Goal: Check status: Check status

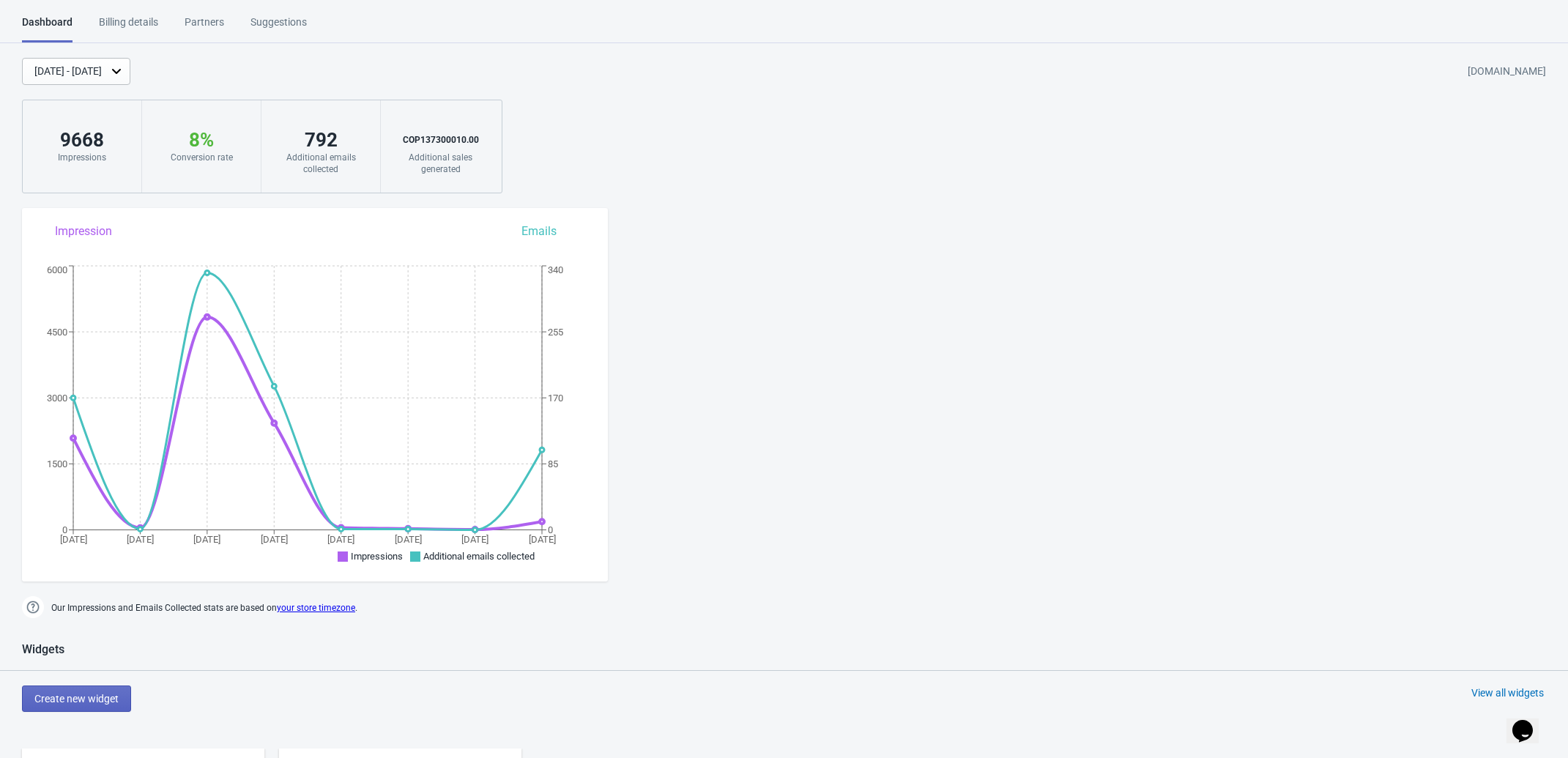
click at [52, 80] on div "[DATE] - [DATE]" at bounding box center [76, 72] width 108 height 27
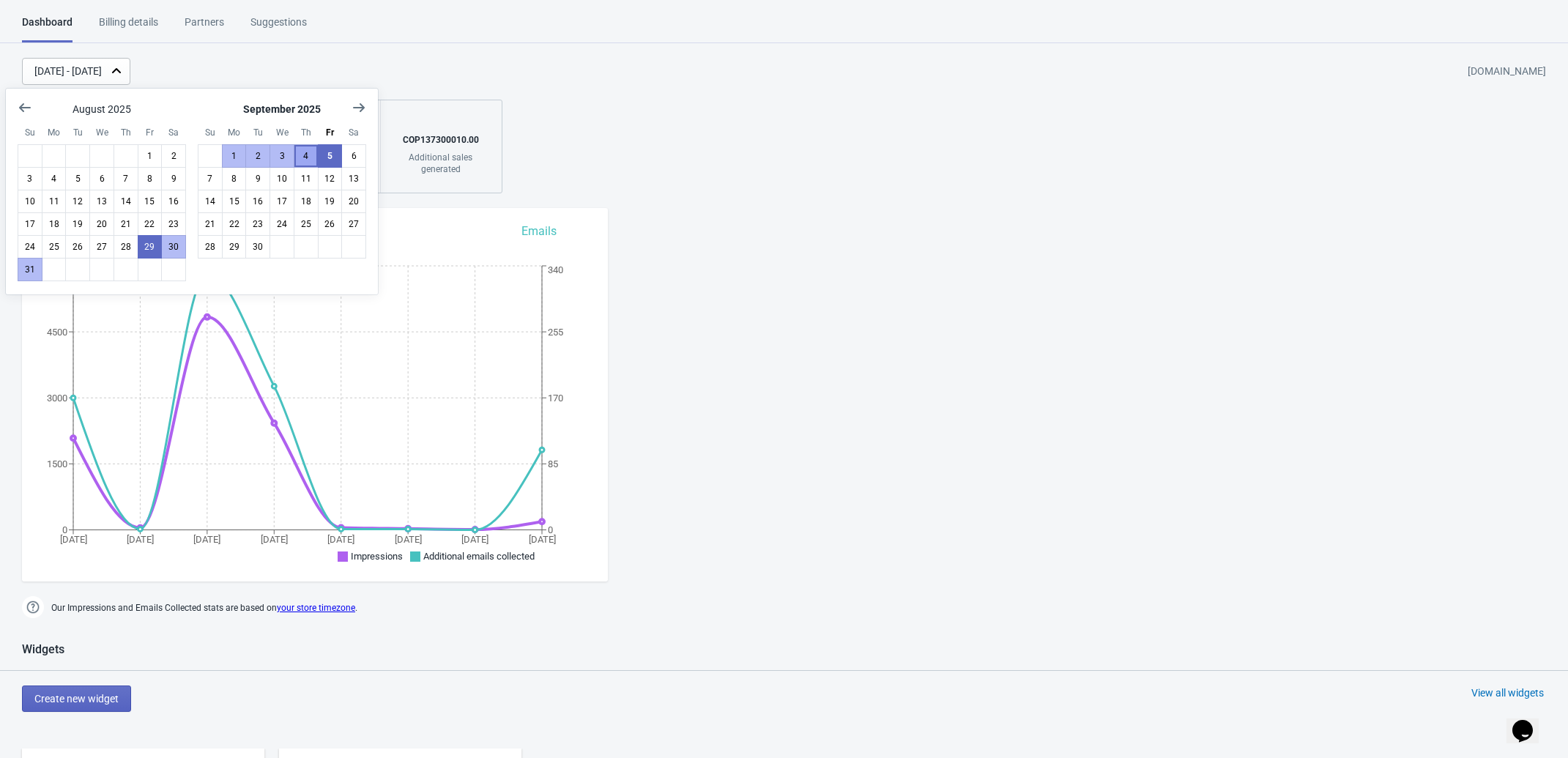
click at [302, 158] on button "4" at bounding box center [306, 155] width 25 height 23
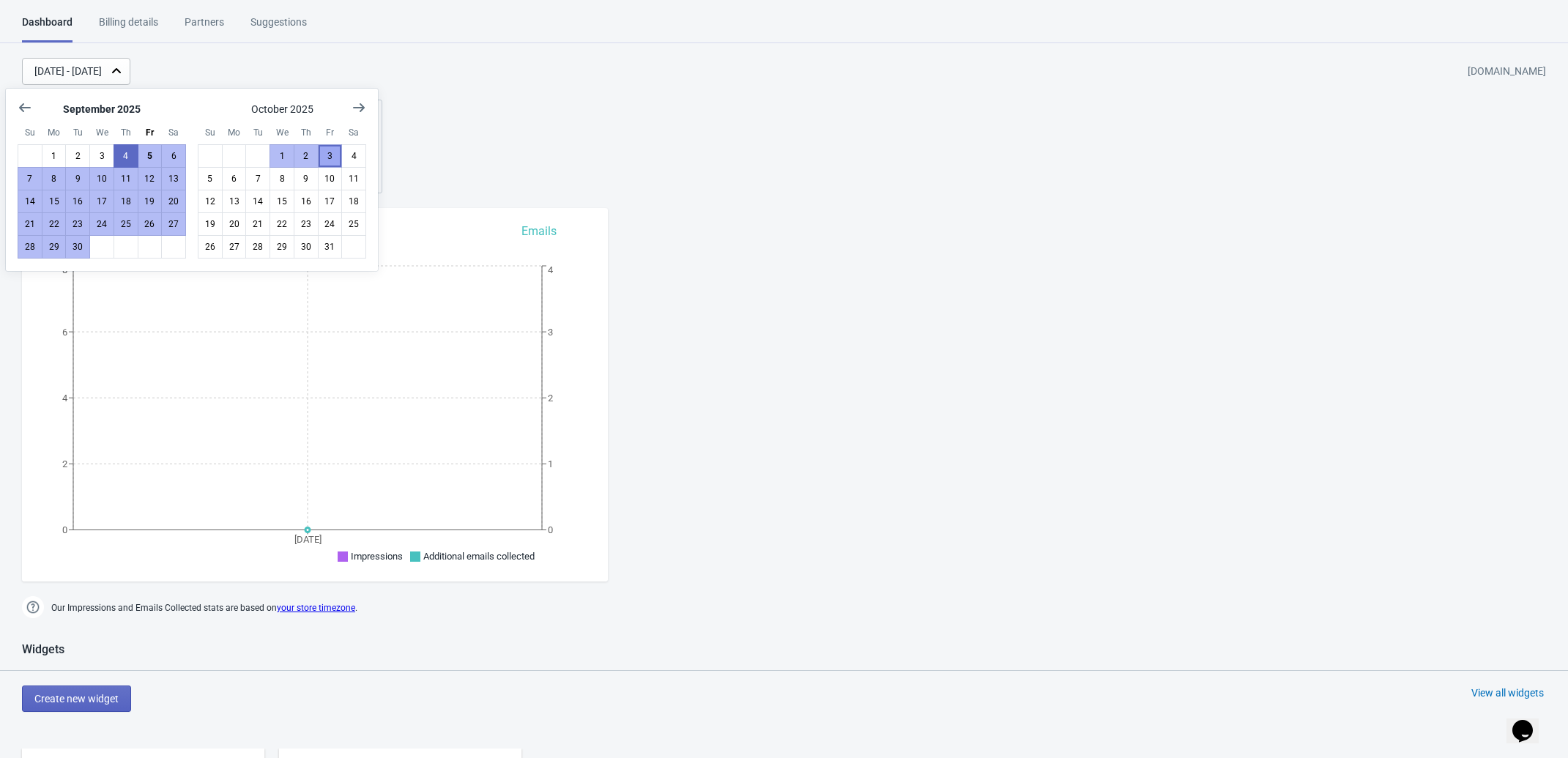
click at [320, 158] on button "3" at bounding box center [330, 155] width 25 height 23
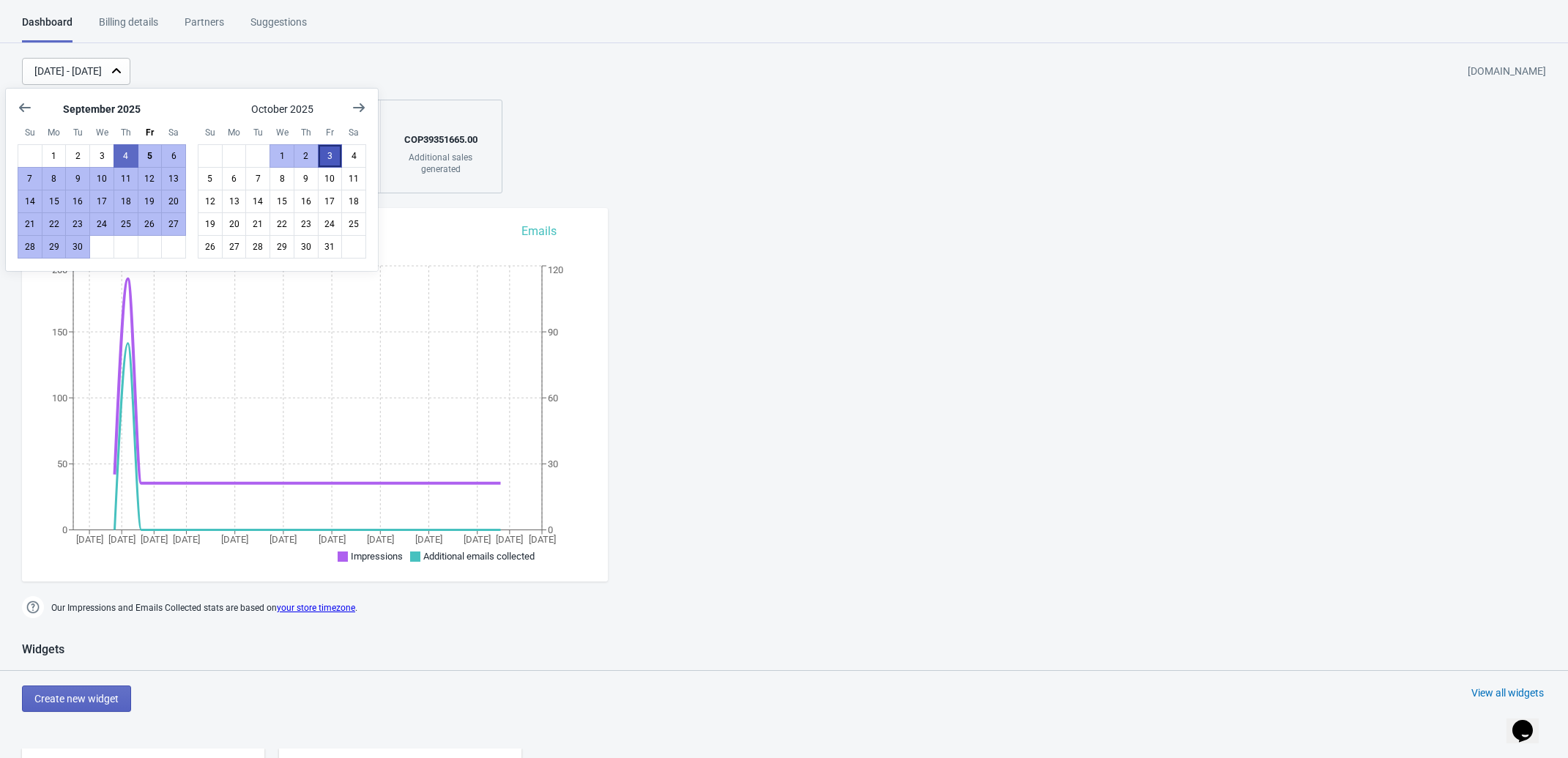
click at [320, 158] on button "3" at bounding box center [330, 155] width 25 height 23
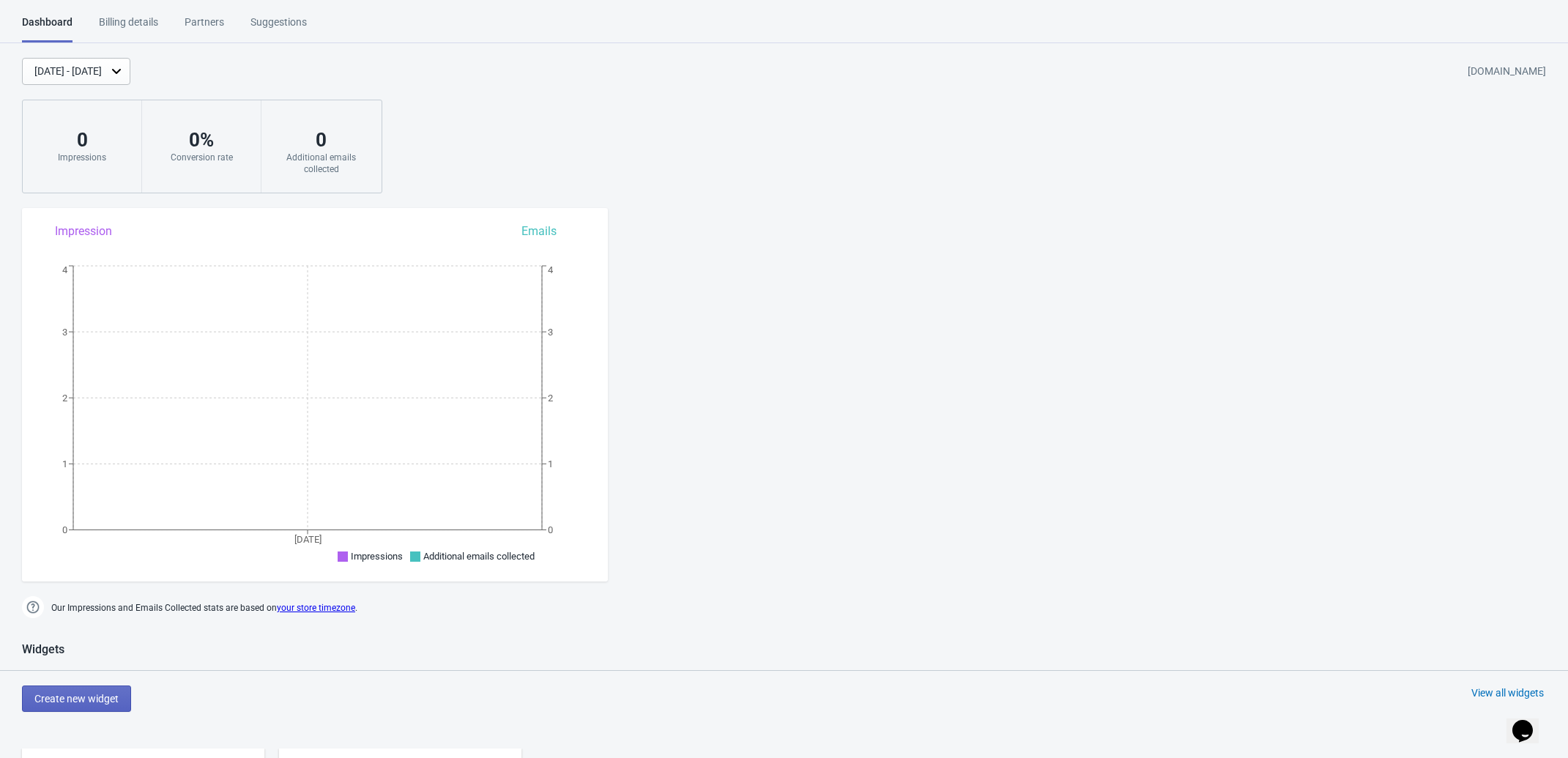
click at [101, 70] on div "[DATE] - [DATE]" at bounding box center [67, 72] width 67 height 15
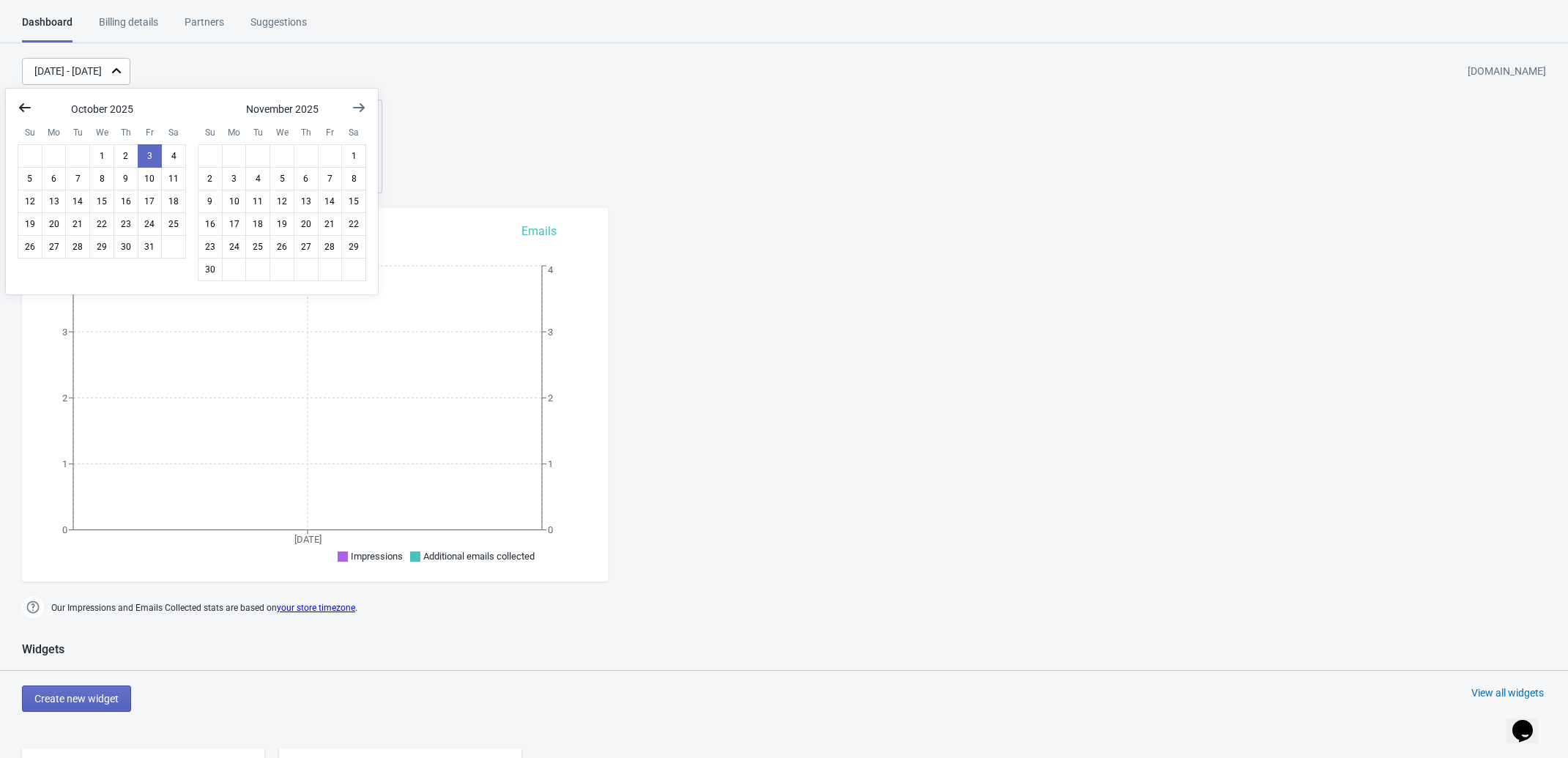
click at [20, 108] on icon "Show previous month, September 2025" at bounding box center [25, 107] width 12 height 9
drag, startPoint x: 124, startPoint y: 156, endPoint x: 140, endPoint y: 153, distance: 16.3
click at [125, 154] on button "4" at bounding box center [125, 155] width 25 height 23
click at [144, 154] on button "5" at bounding box center [150, 155] width 25 height 23
